Goal: Obtain resource: Download file/media

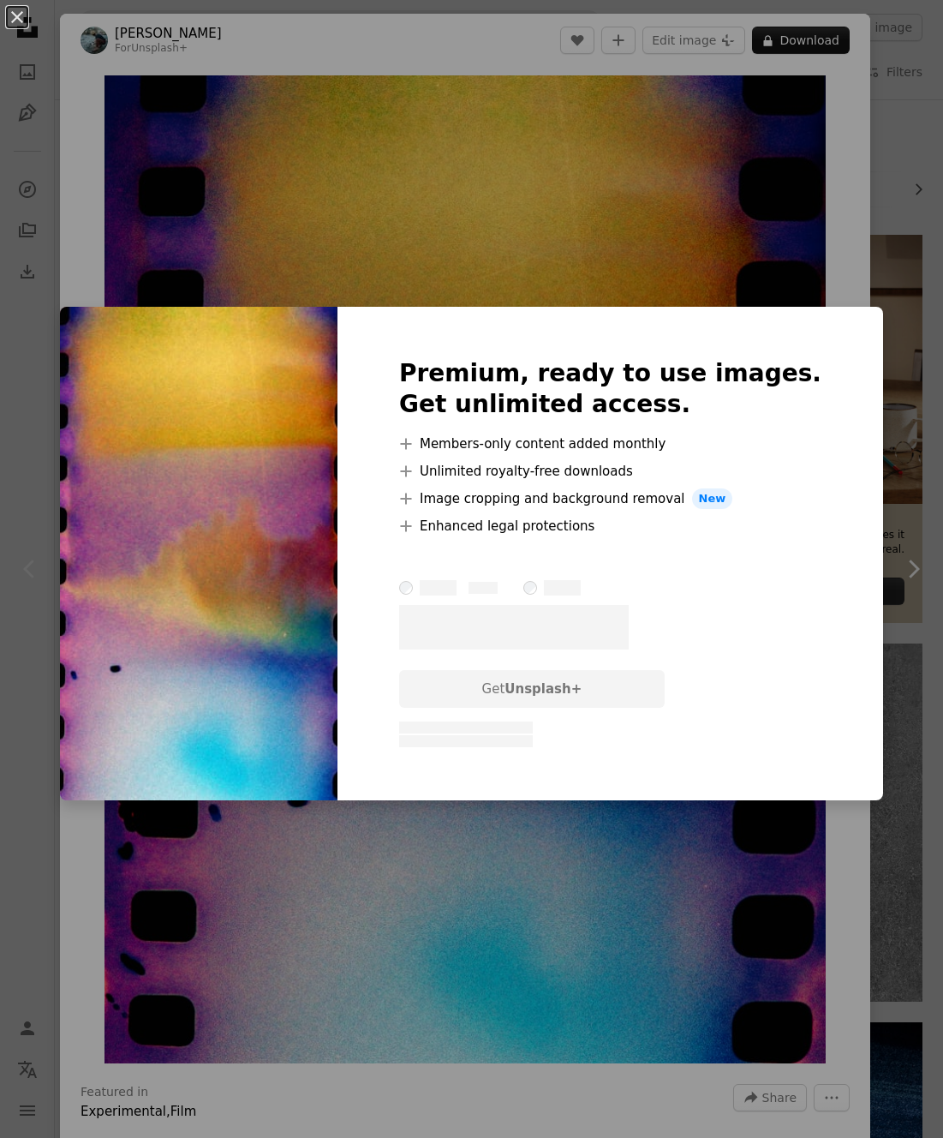
scroll to position [42, 0]
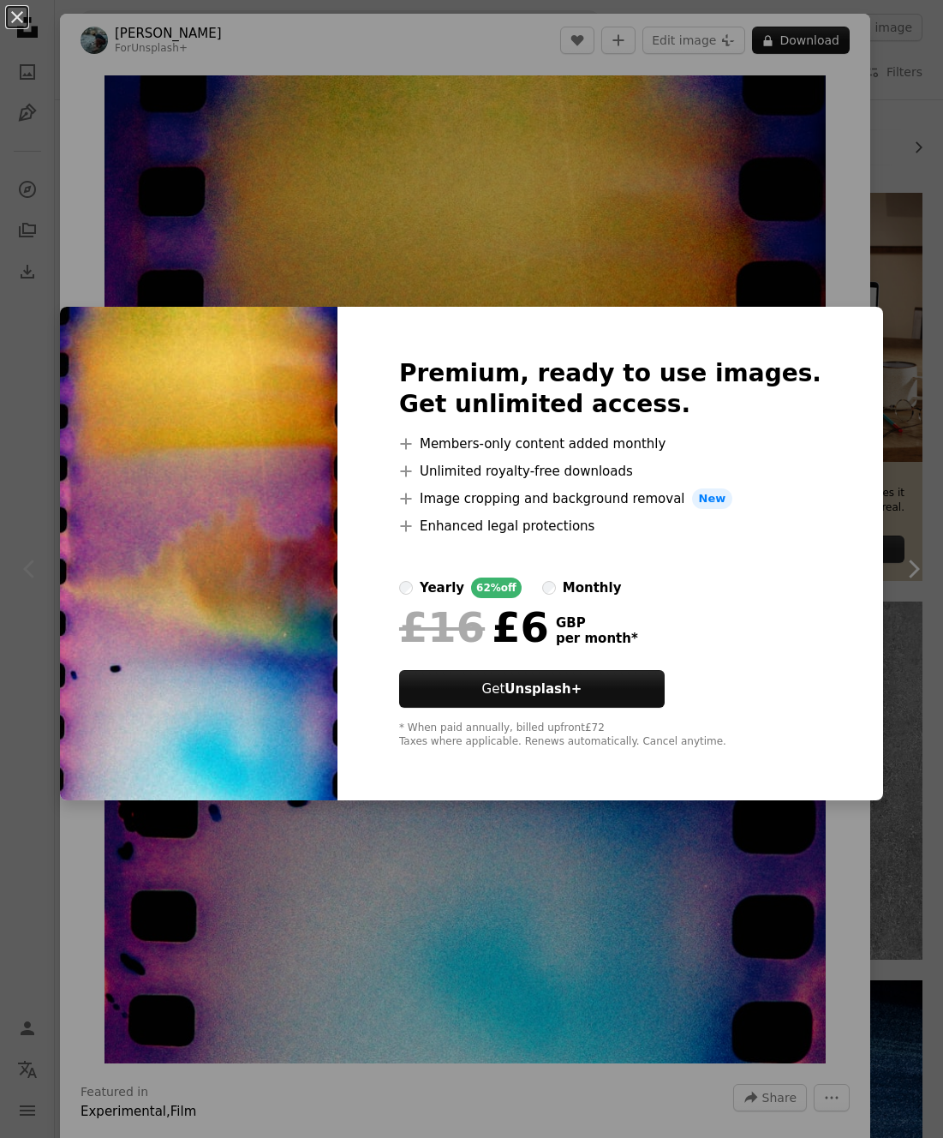
click at [842, 82] on div "An X shape Premium, ready to use images. Get unlimited access. A plus sign Memb…" at bounding box center [471, 569] width 943 height 1138
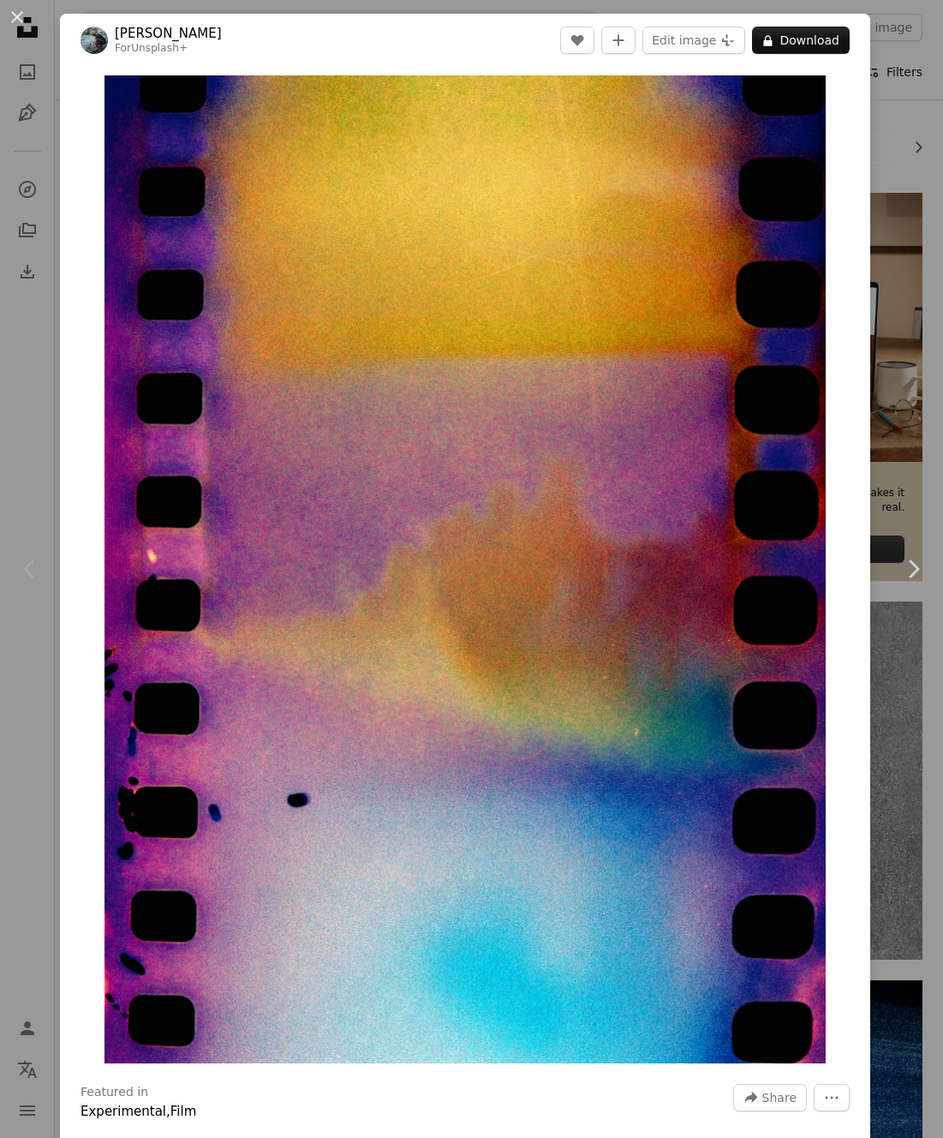
click at [885, 69] on div "An X shape Chevron left Chevron right [PERSON_NAME] For Unsplash+ A heart A plu…" at bounding box center [471, 569] width 943 height 1138
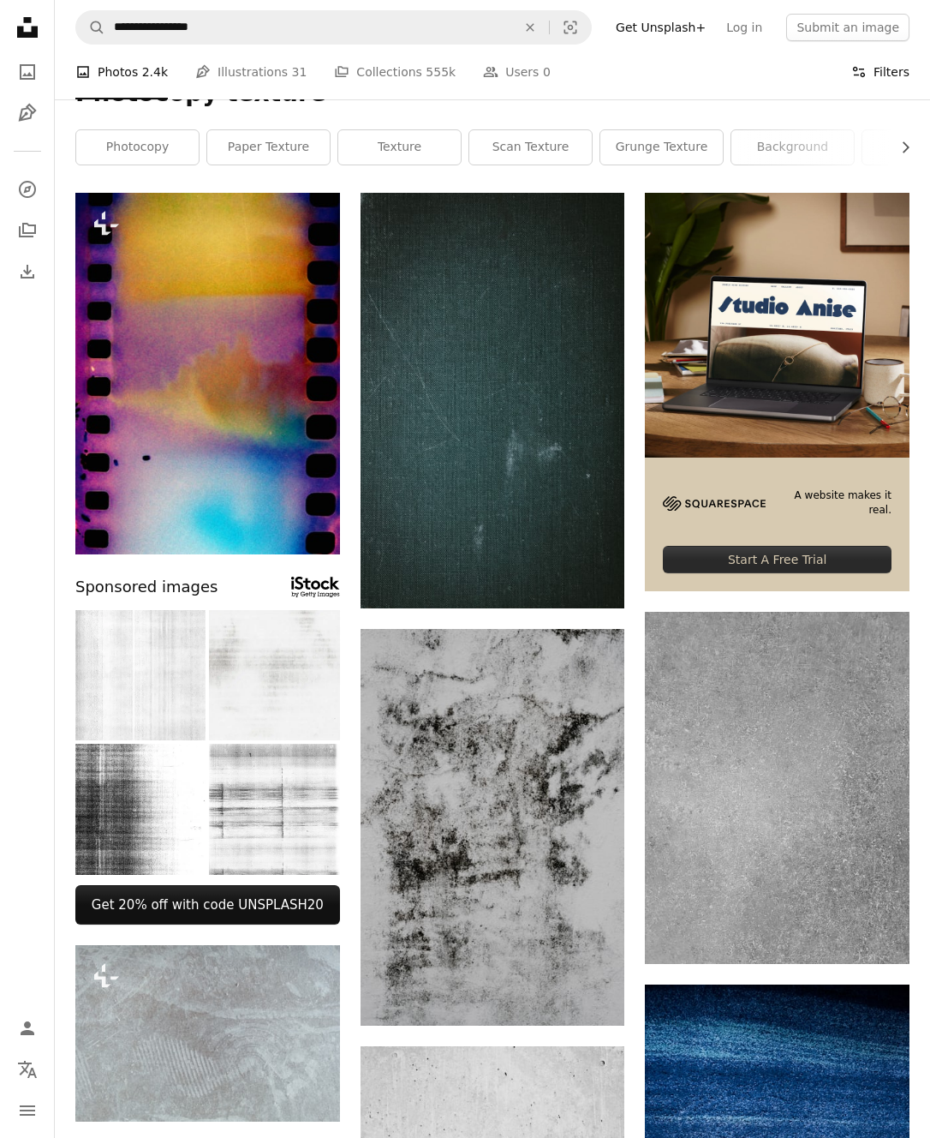
click at [882, 75] on button "Filters Filters" at bounding box center [881, 72] width 58 height 55
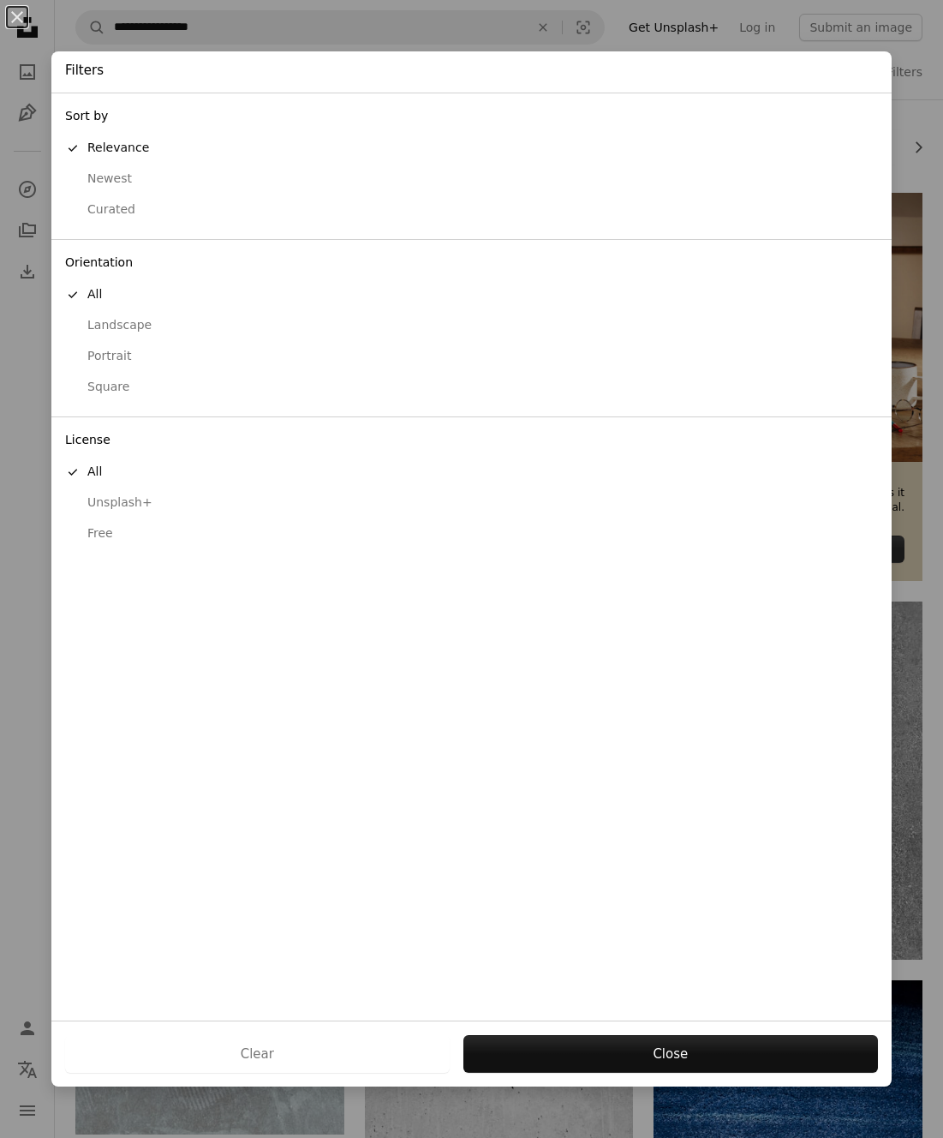
click at [76, 531] on div "button" at bounding box center [72, 533] width 15 height 15
click at [643, 1050] on button "Apply" at bounding box center [671, 1054] width 416 height 38
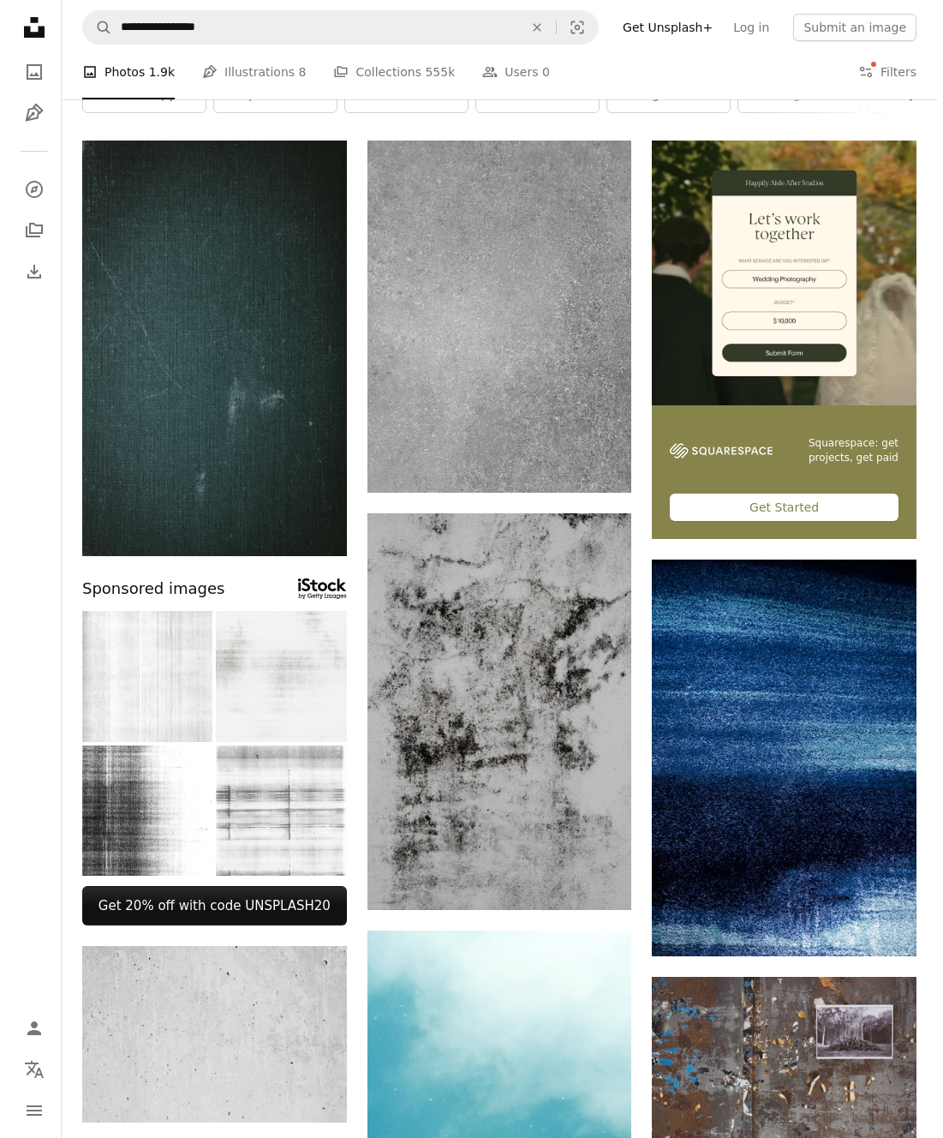
scroll to position [93, 0]
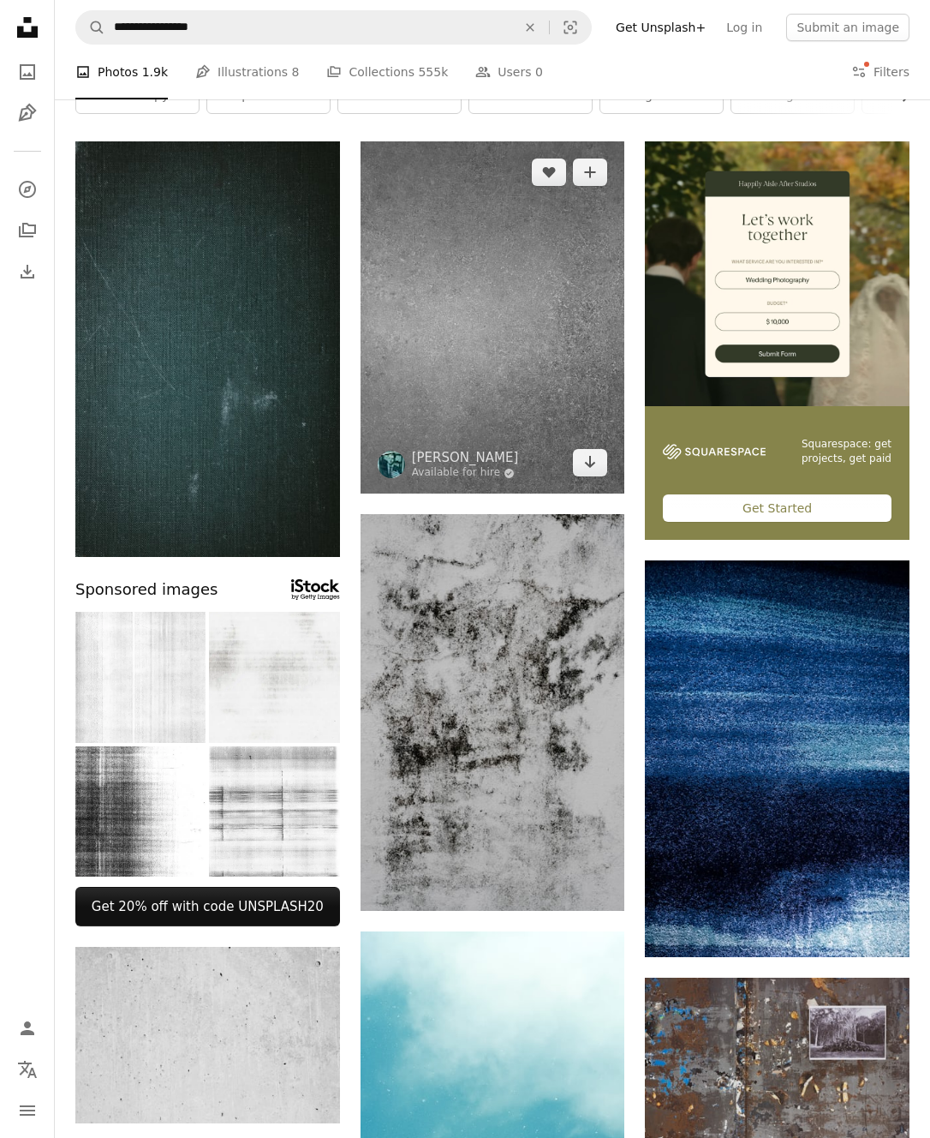
click at [540, 319] on img at bounding box center [493, 317] width 265 height 352
